Goal: Information Seeking & Learning: Compare options

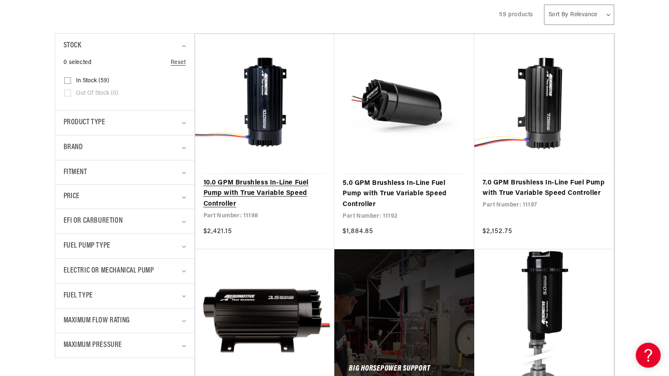
scroll to position [213, 0]
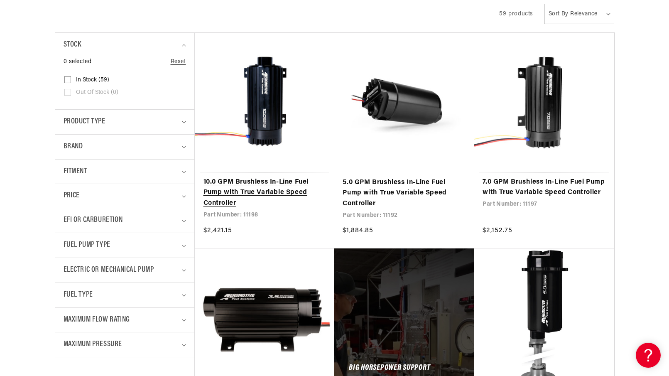
click at [261, 209] on link "10.0 GPM Brushless In-Line Fuel Pump with True Variable Speed Controller" at bounding box center [264, 193] width 123 height 32
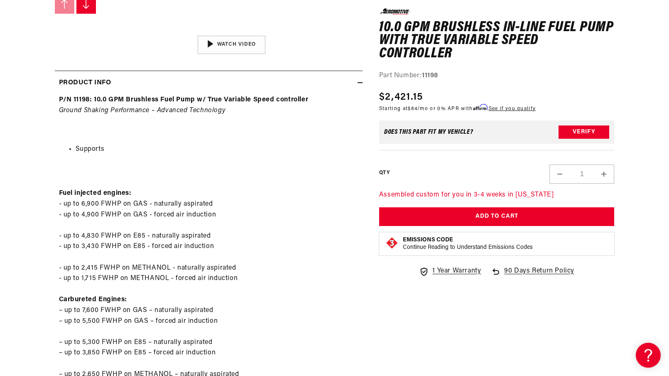
scroll to position [371, 0]
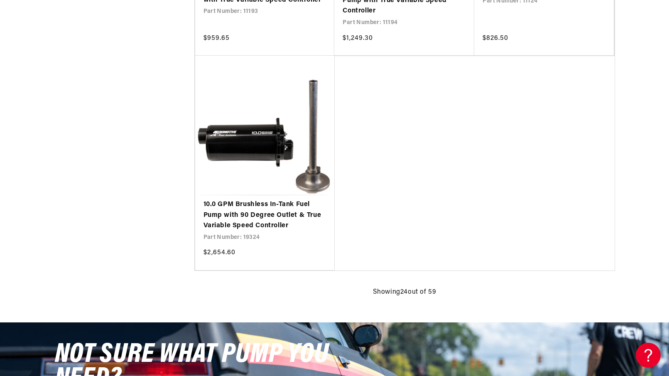
scroll to position [1902, 0]
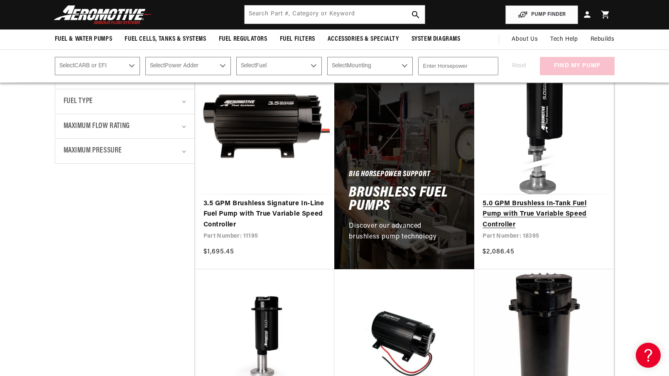
scroll to position [228, 0]
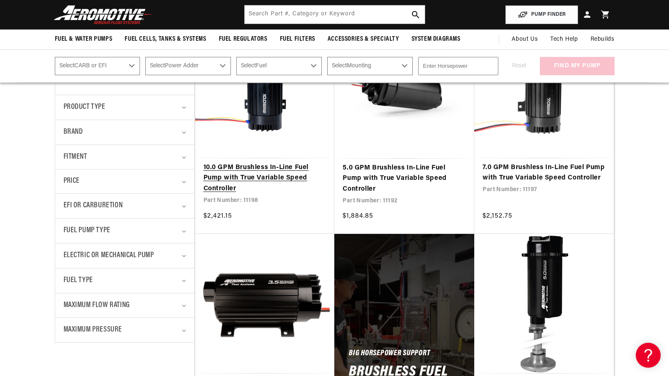
click at [258, 185] on link "10.0 GPM Brushless In-Line Fuel Pump with True Variable Speed Controller" at bounding box center [264, 178] width 123 height 32
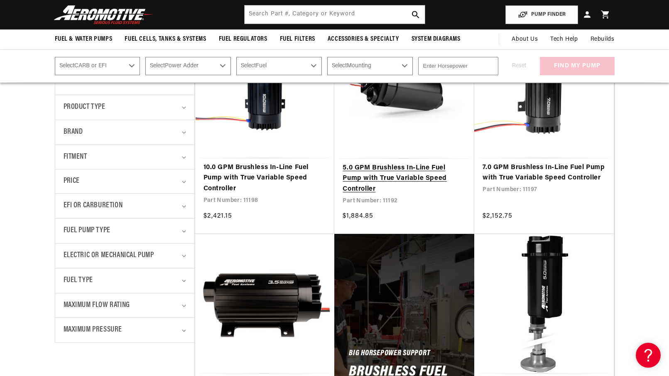
click at [437, 195] on link "5.0 GPM Brushless In-Line Fuel Pump with True Variable Speed Controller" at bounding box center [404, 179] width 123 height 32
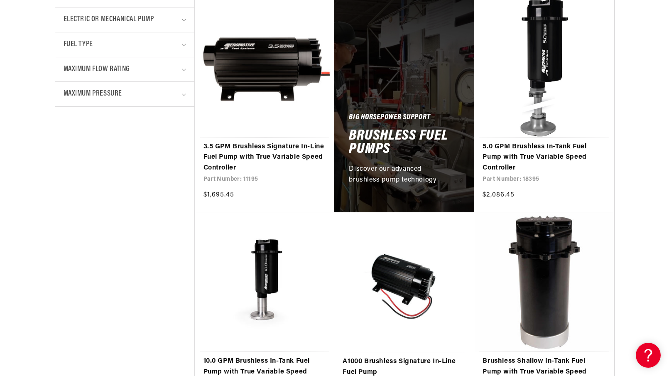
scroll to position [477, 0]
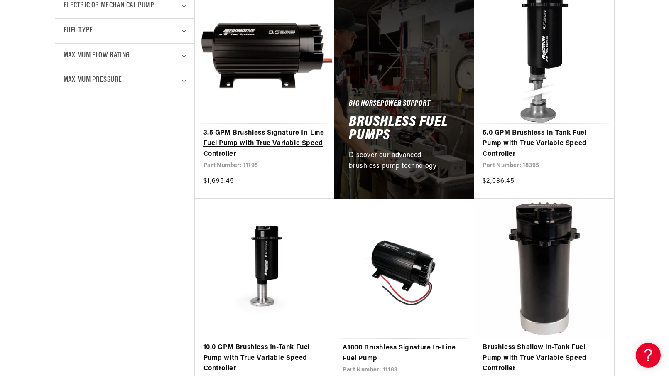
click at [287, 160] on link "3.5 GPM Brushless Signature In-Line Fuel Pump with True Variable Speed Controll…" at bounding box center [264, 144] width 123 height 32
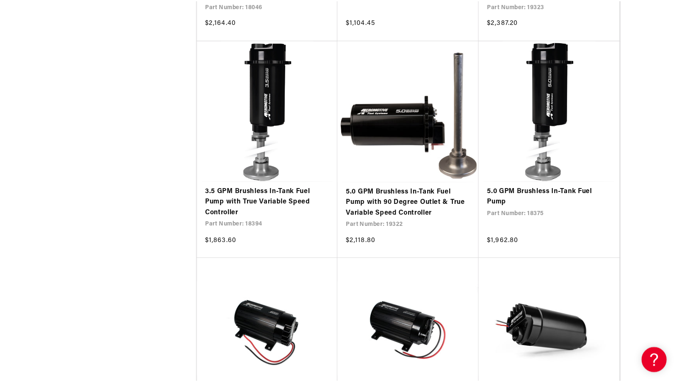
scroll to position [1486, 0]
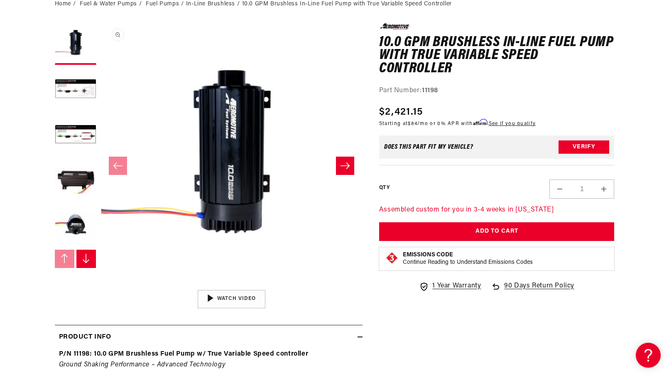
scroll to position [1, 0]
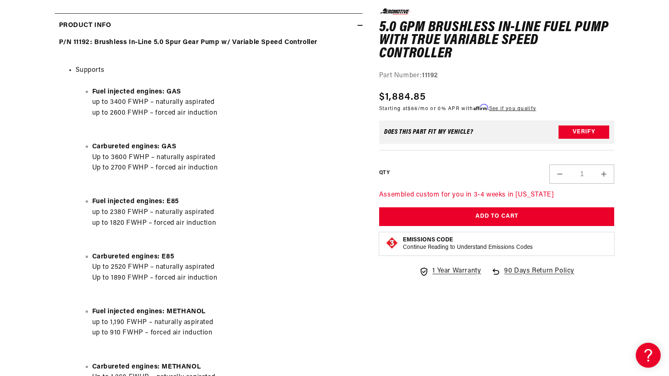
scroll to position [521, 0]
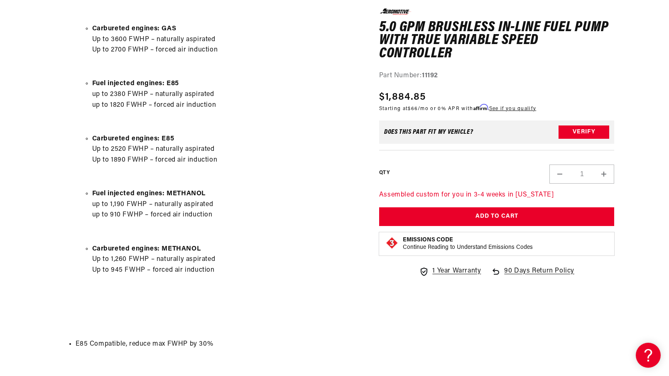
click at [144, 110] on li "Fuel injected engines: E85 up to 2380 FWHP – naturally aspirated up to 1820 FWH…" at bounding box center [225, 94] width 266 height 32
drag, startPoint x: 75, startPoint y: 224, endPoint x: 220, endPoint y: 225, distance: 145.3
click at [220, 110] on ul "Fuel injected engines: E85 up to 2380 FWHP – naturally aspirated up to 1820 FWH…" at bounding box center [217, 94] width 283 height 32
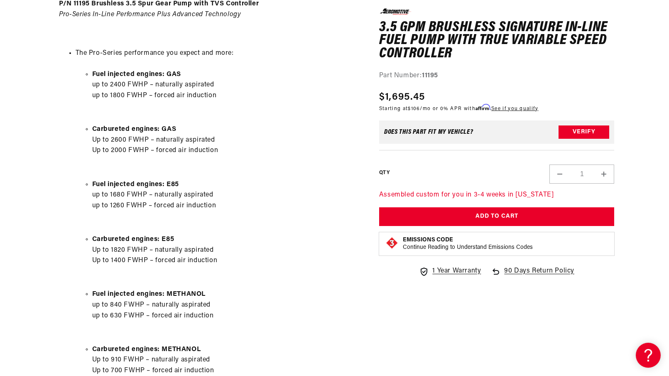
scroll to position [499, 0]
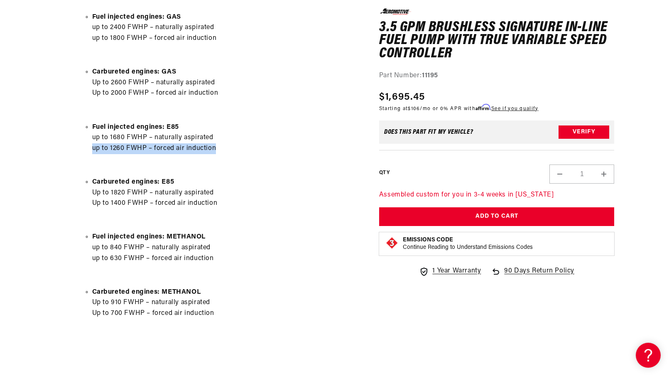
drag, startPoint x: 79, startPoint y: 269, endPoint x: 219, endPoint y: 267, distance: 139.9
click at [219, 154] on ul "Fuel injected engines: E85 up to 1680 FWHP – naturally aspirated up to 1260 FWH…" at bounding box center [217, 138] width 283 height 32
